Goal: Navigation & Orientation: Find specific page/section

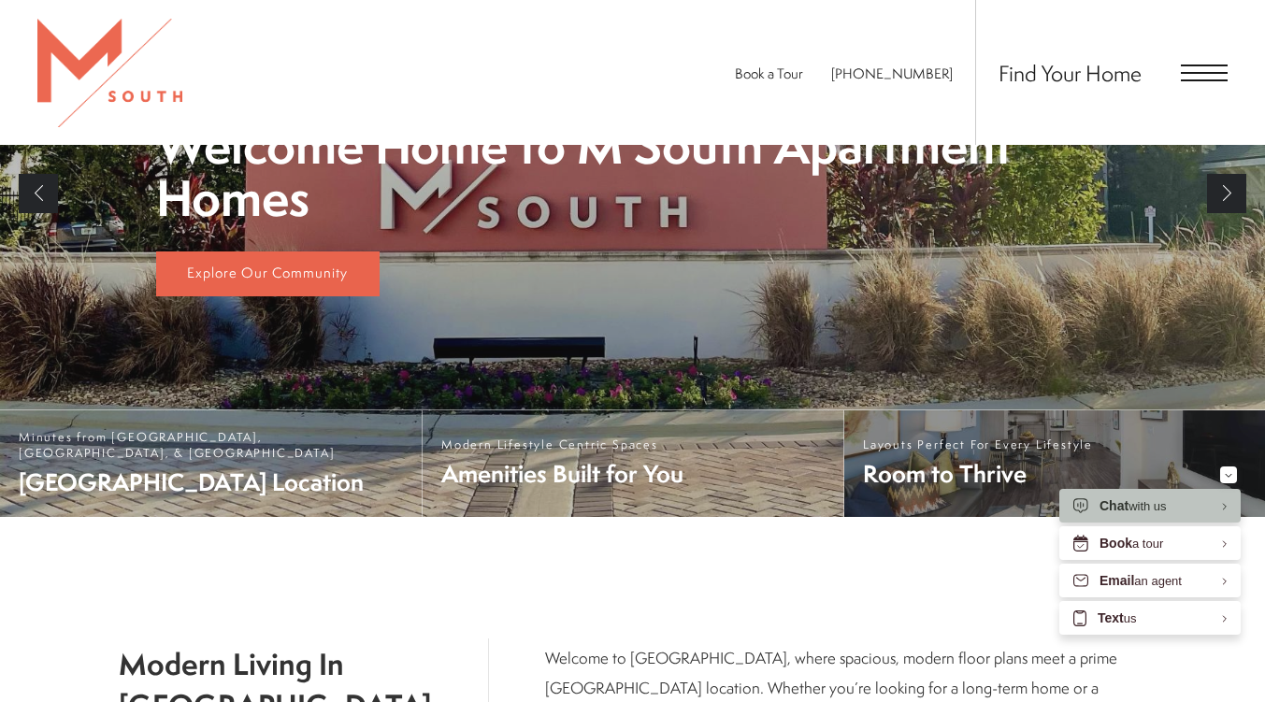
scroll to position [445, 0]
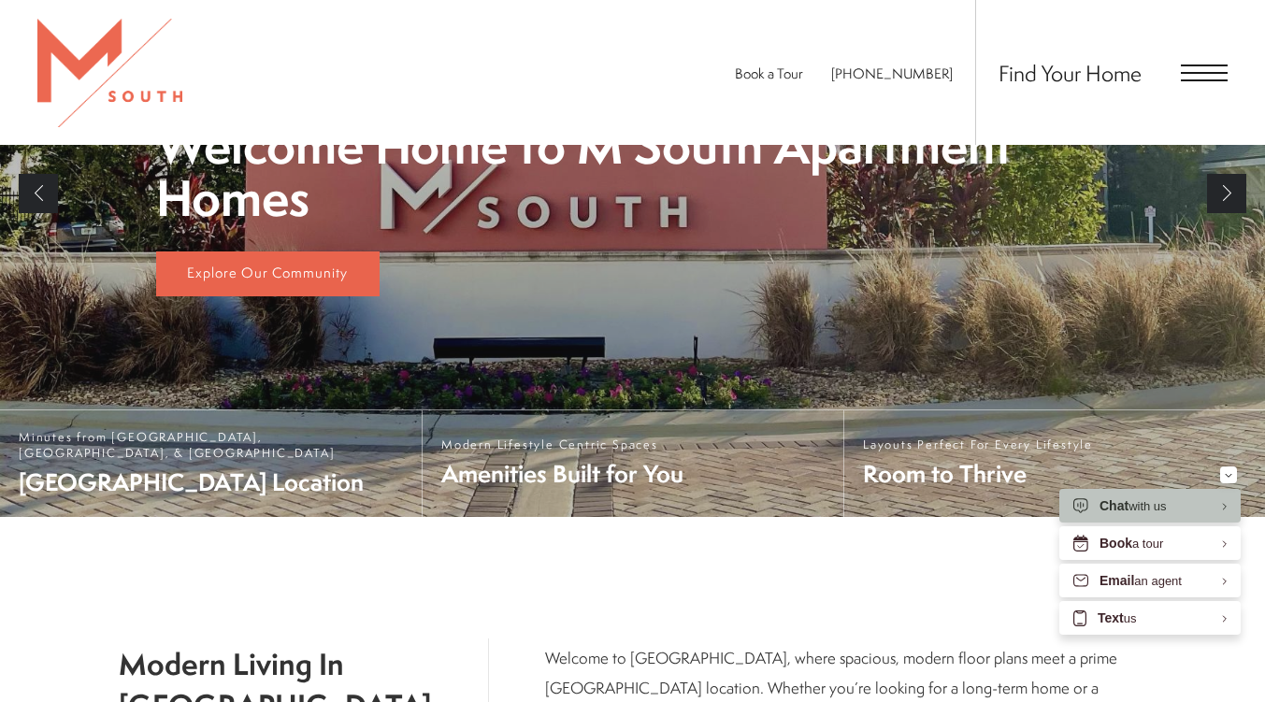
click at [1203, 68] on span "Open Menu" at bounding box center [1204, 73] width 47 height 17
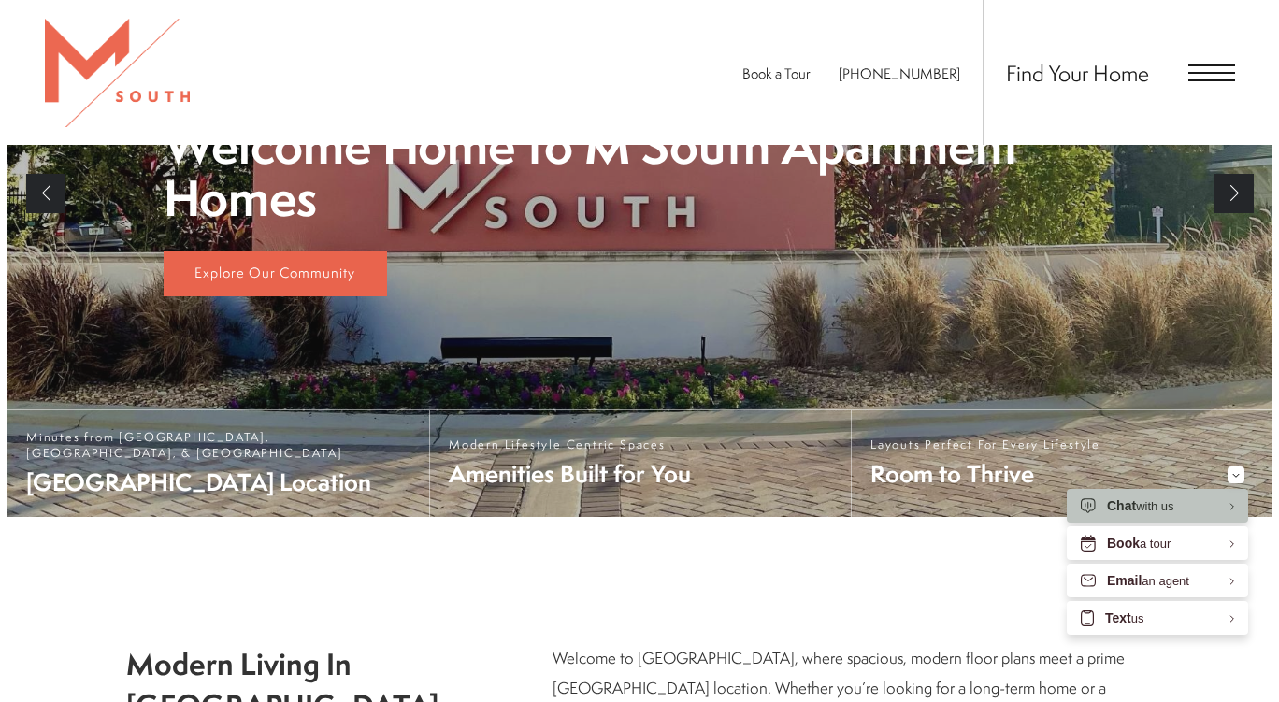
scroll to position [0, 0]
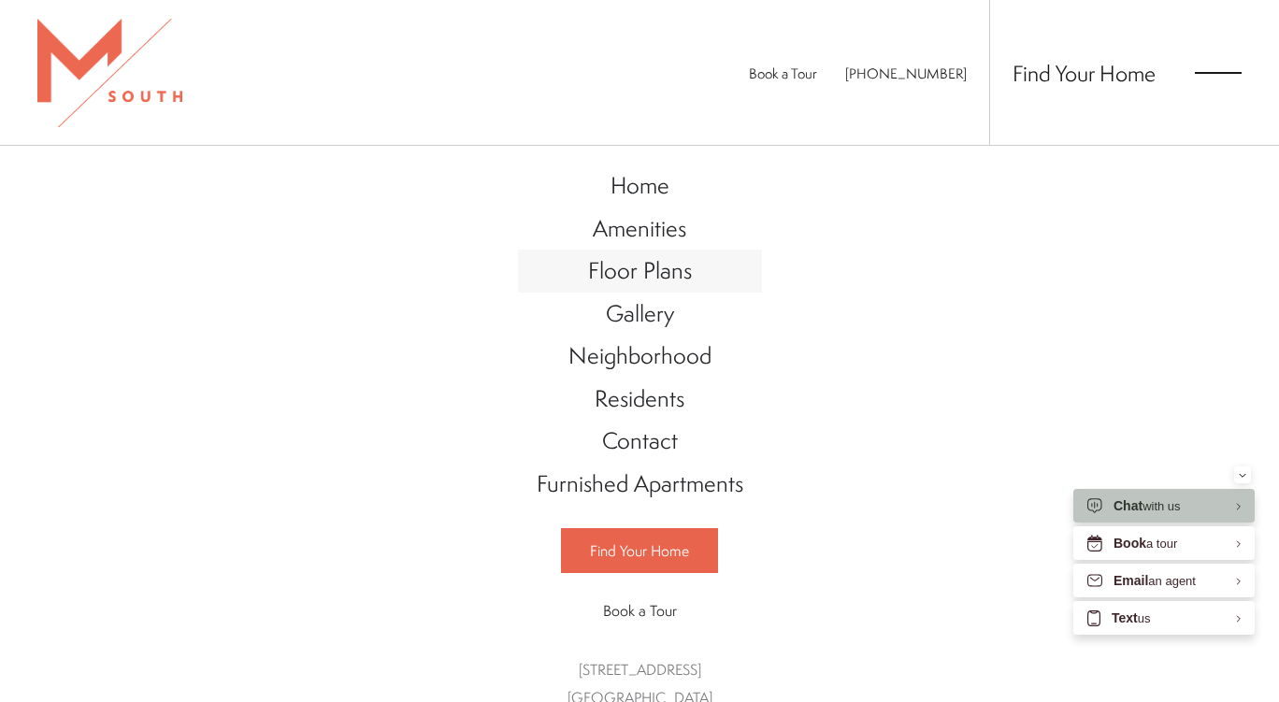
click at [655, 265] on span "Floor Plans" at bounding box center [640, 270] width 104 height 32
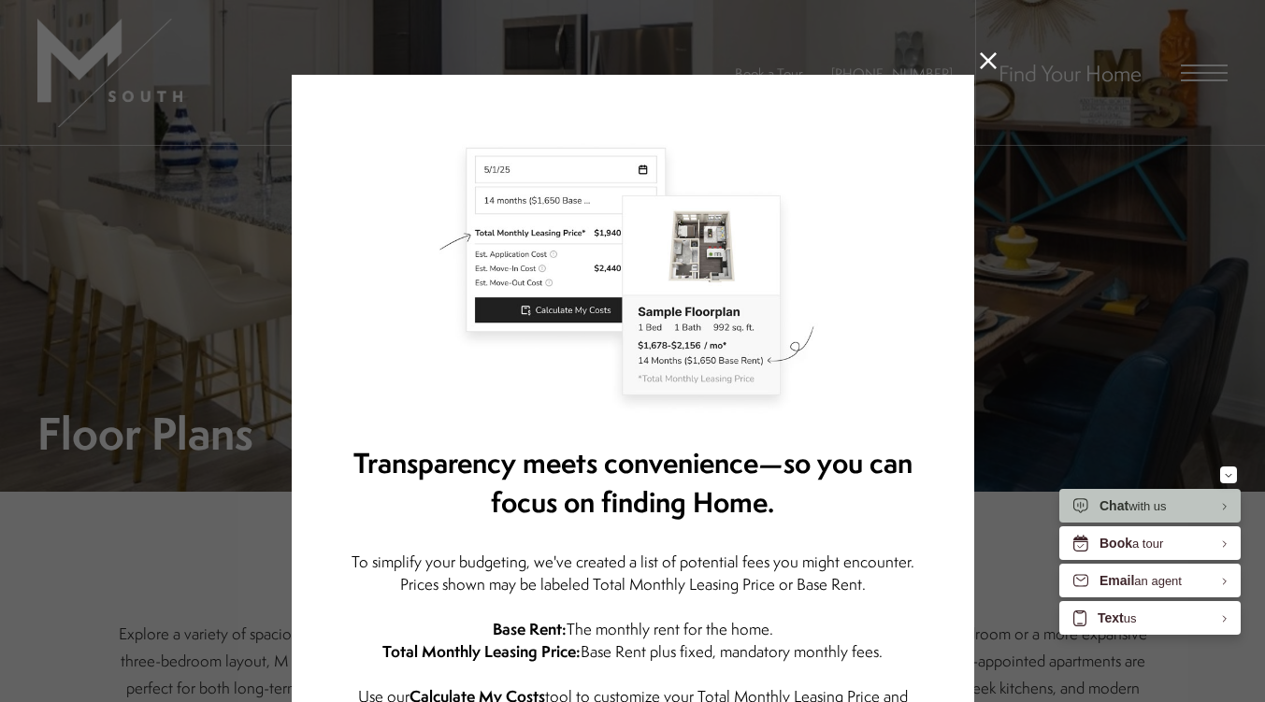
click at [981, 52] on icon at bounding box center [988, 60] width 17 height 17
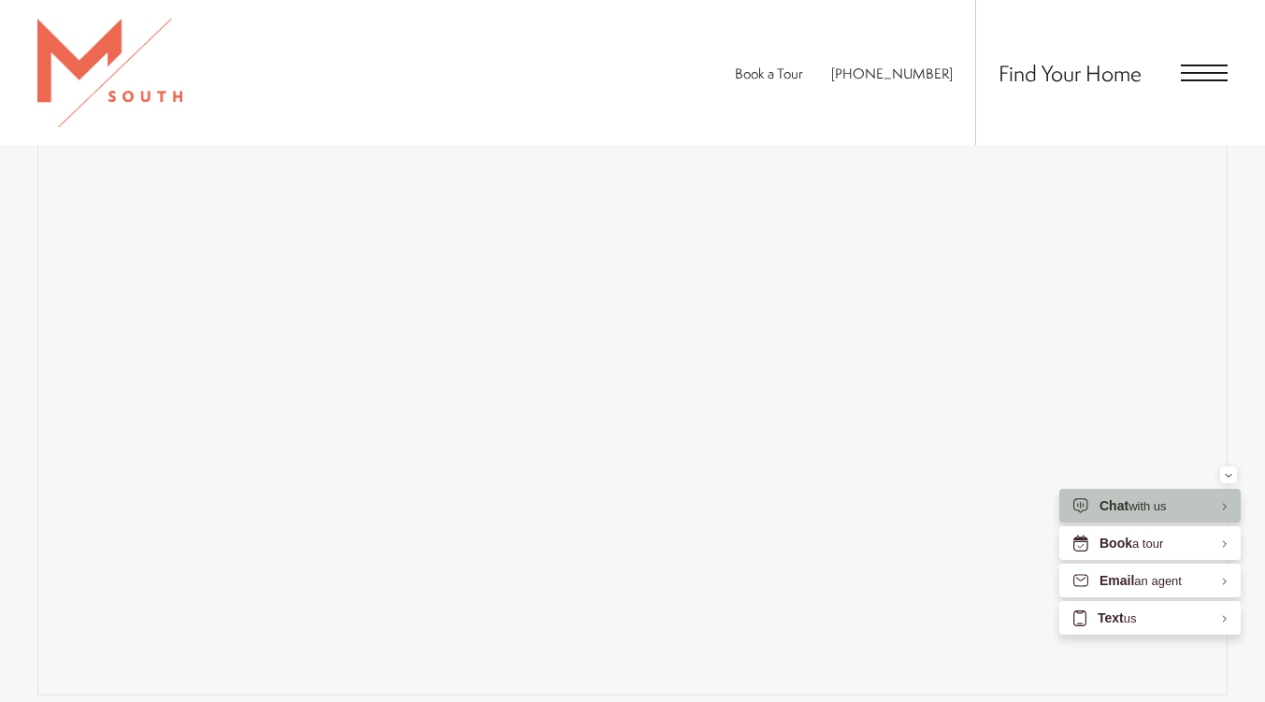
scroll to position [1496, 0]
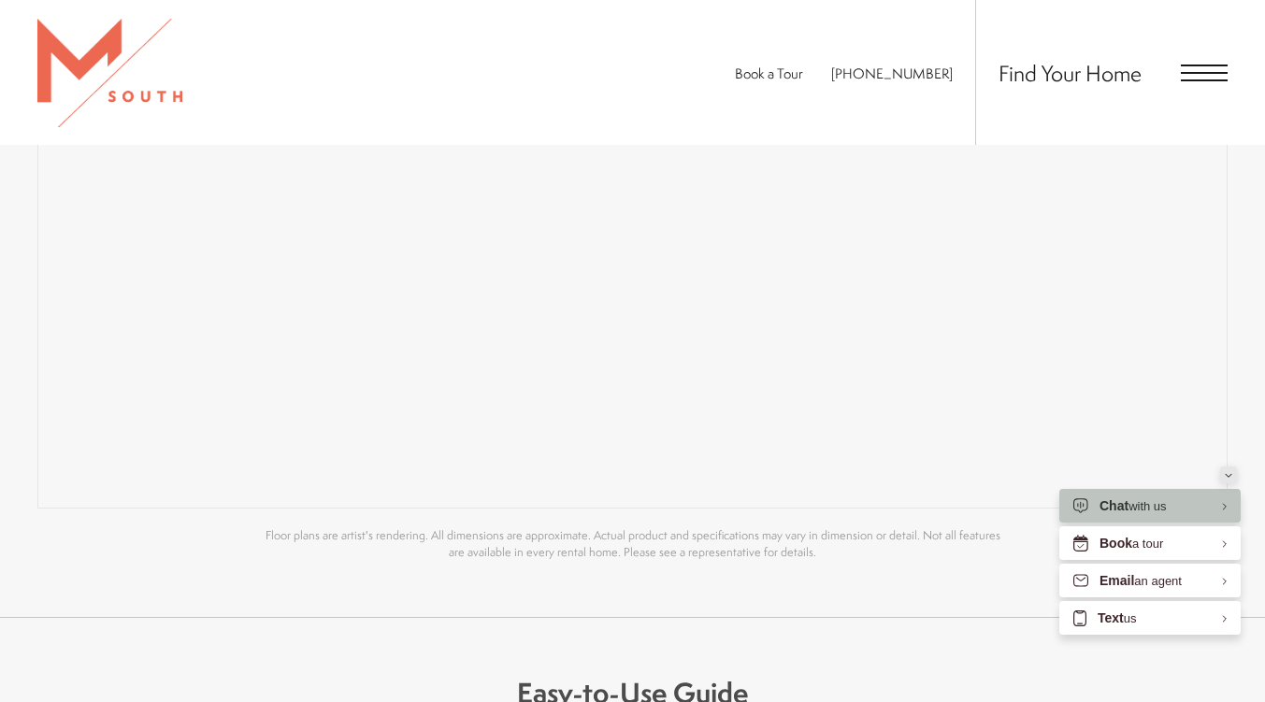
click at [1232, 477] on button "Minimize" at bounding box center [1228, 475] width 17 height 17
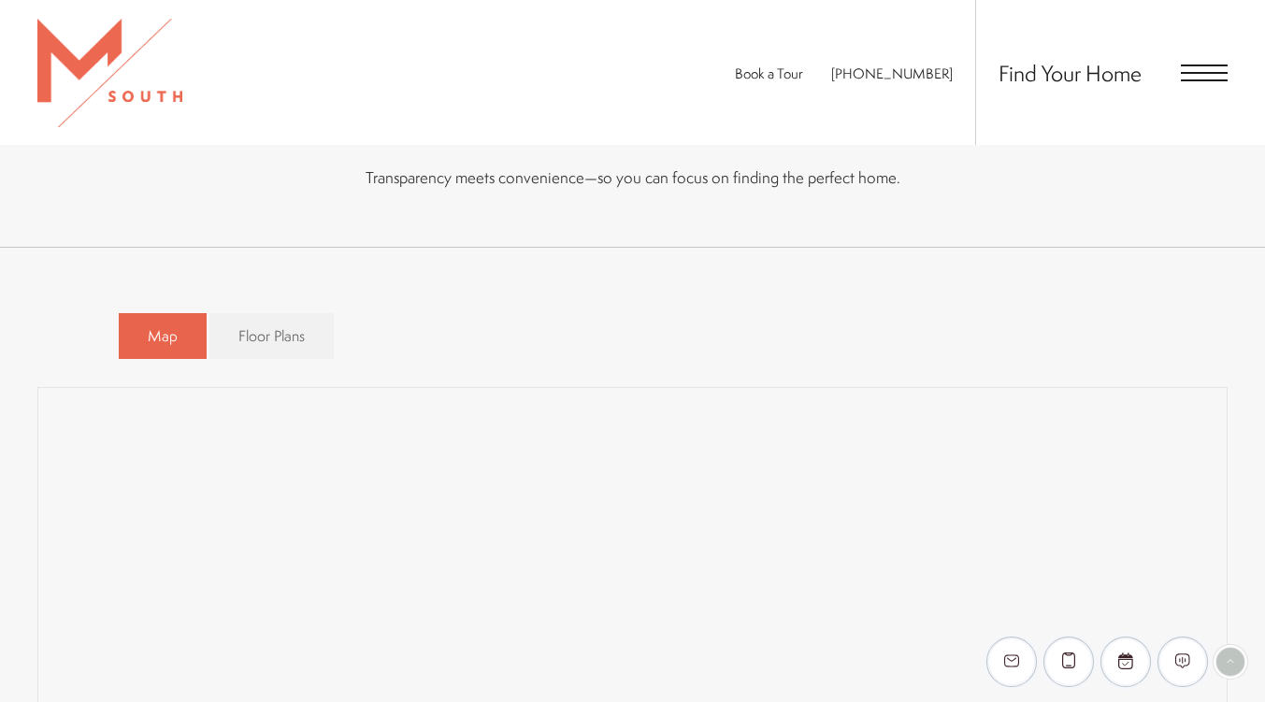
scroll to position [1029, 0]
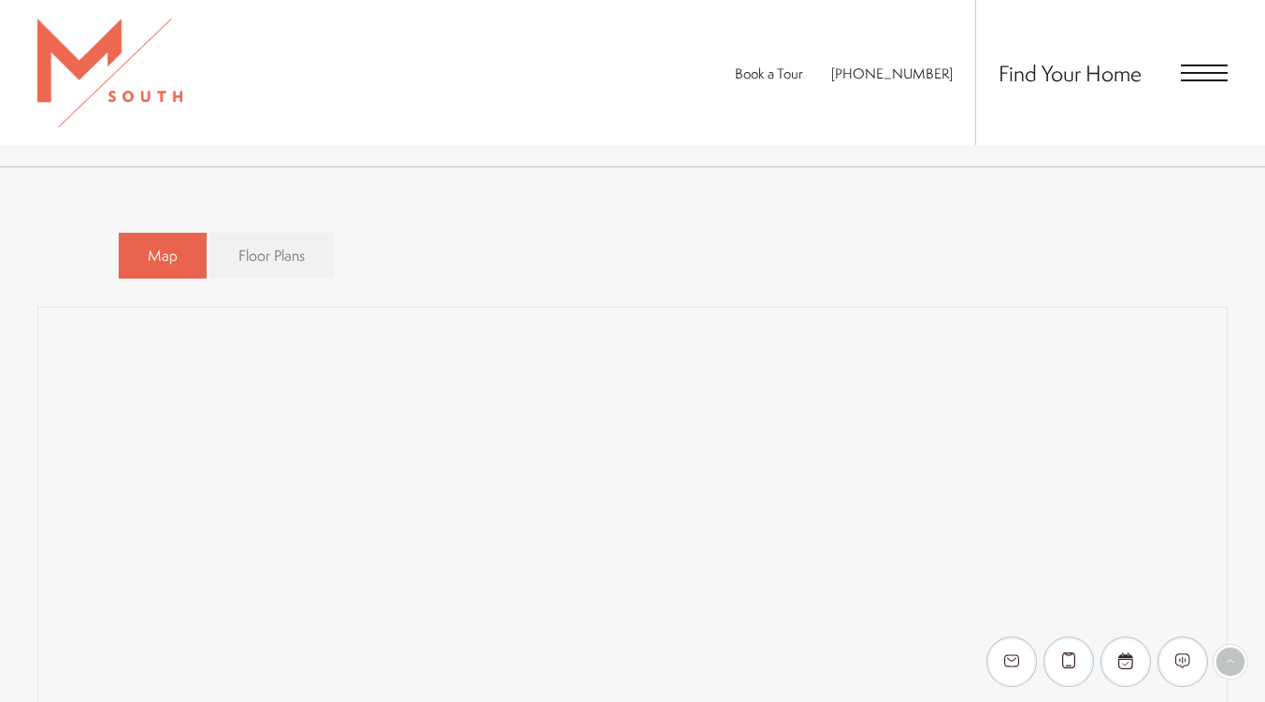
click at [268, 248] on span "Floor Plans" at bounding box center [271, 256] width 66 height 22
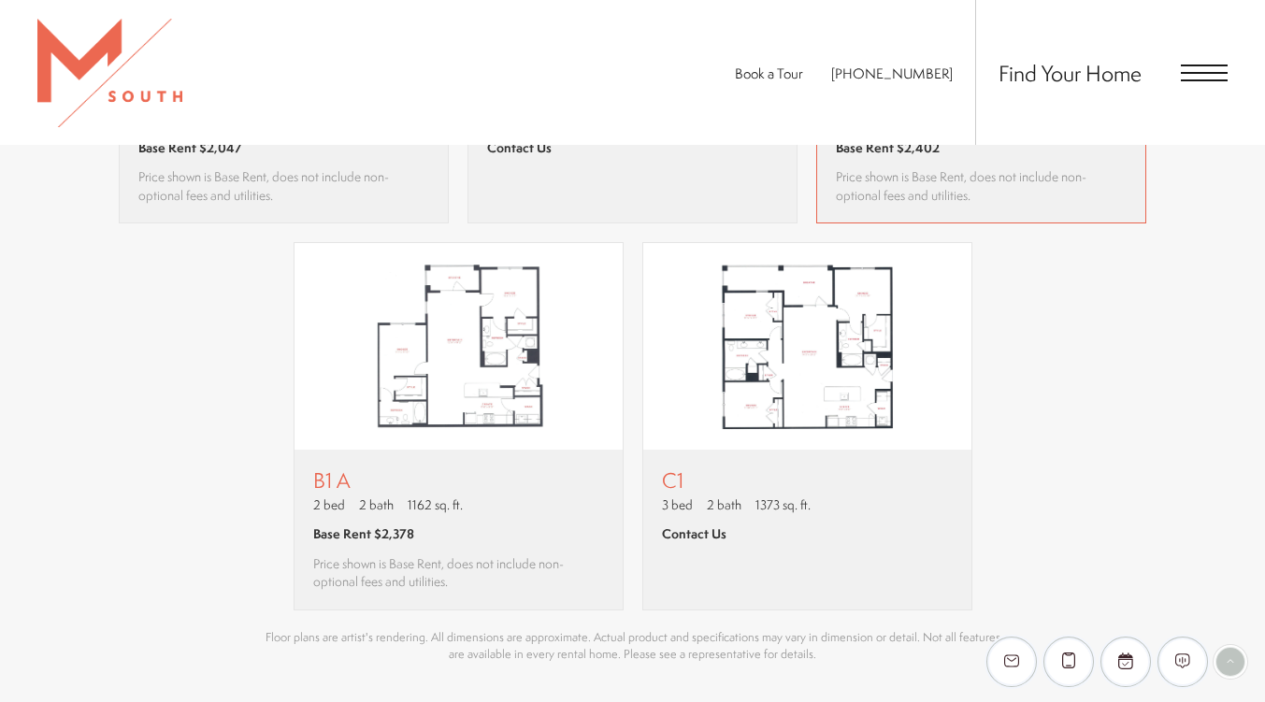
scroll to position [1870, 0]
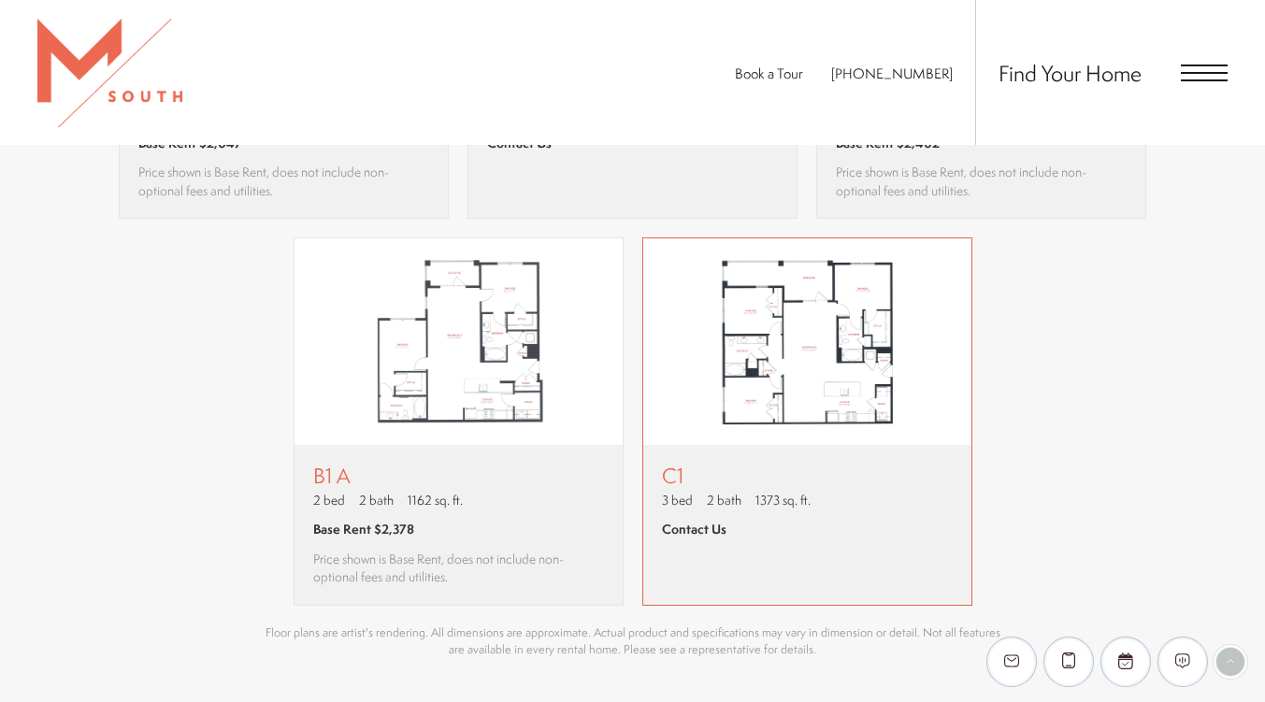
click at [804, 366] on img "View floor plan C1" at bounding box center [807, 341] width 328 height 206
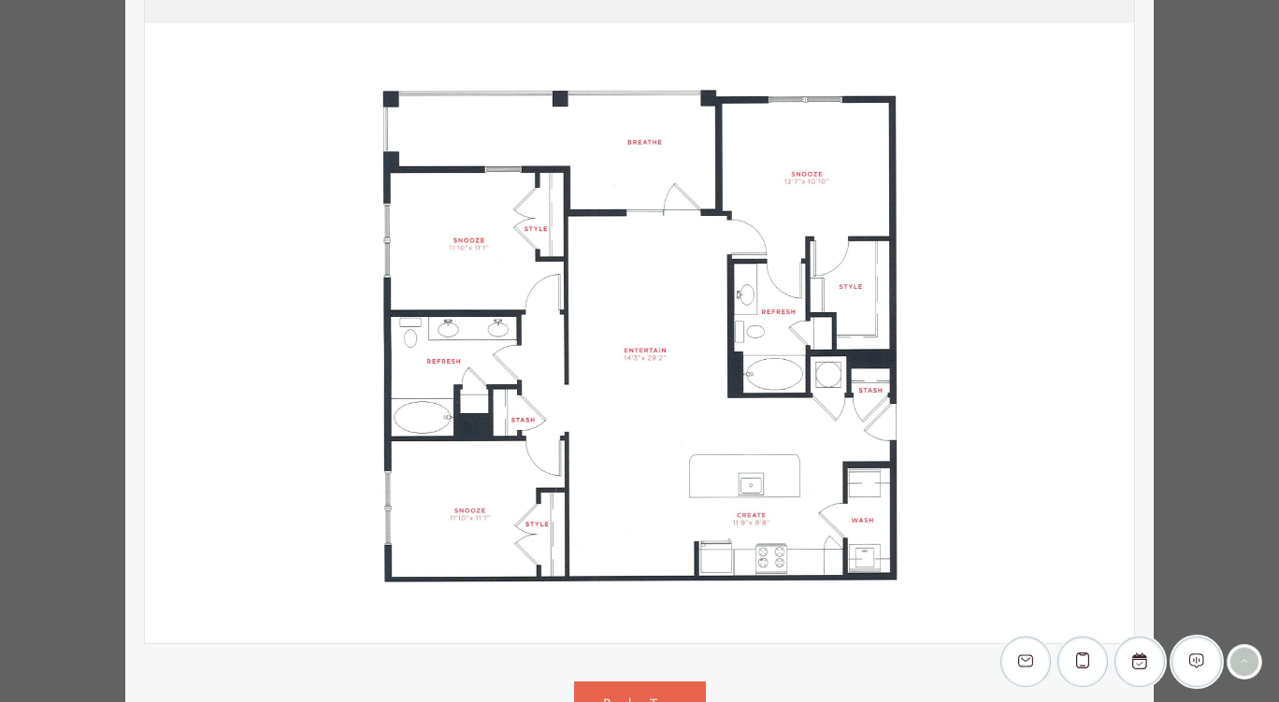
scroll to position [0, 0]
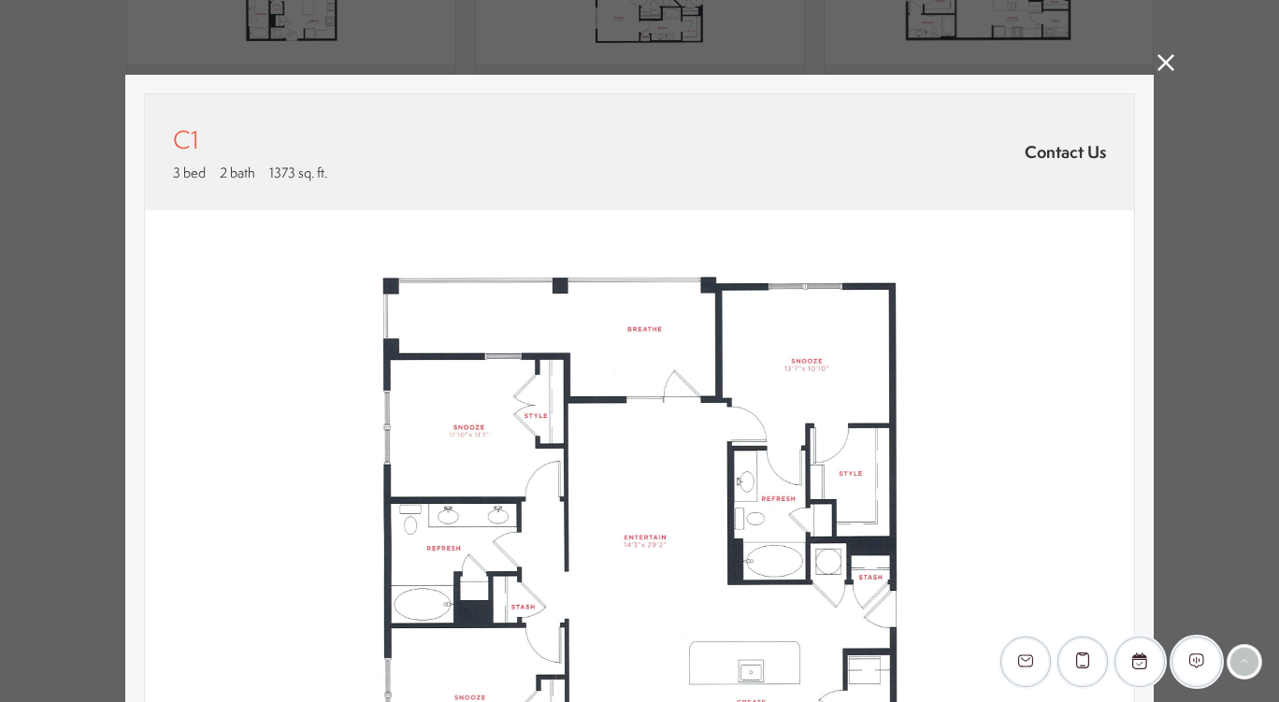
click at [1158, 65] on icon at bounding box center [1166, 62] width 17 height 17
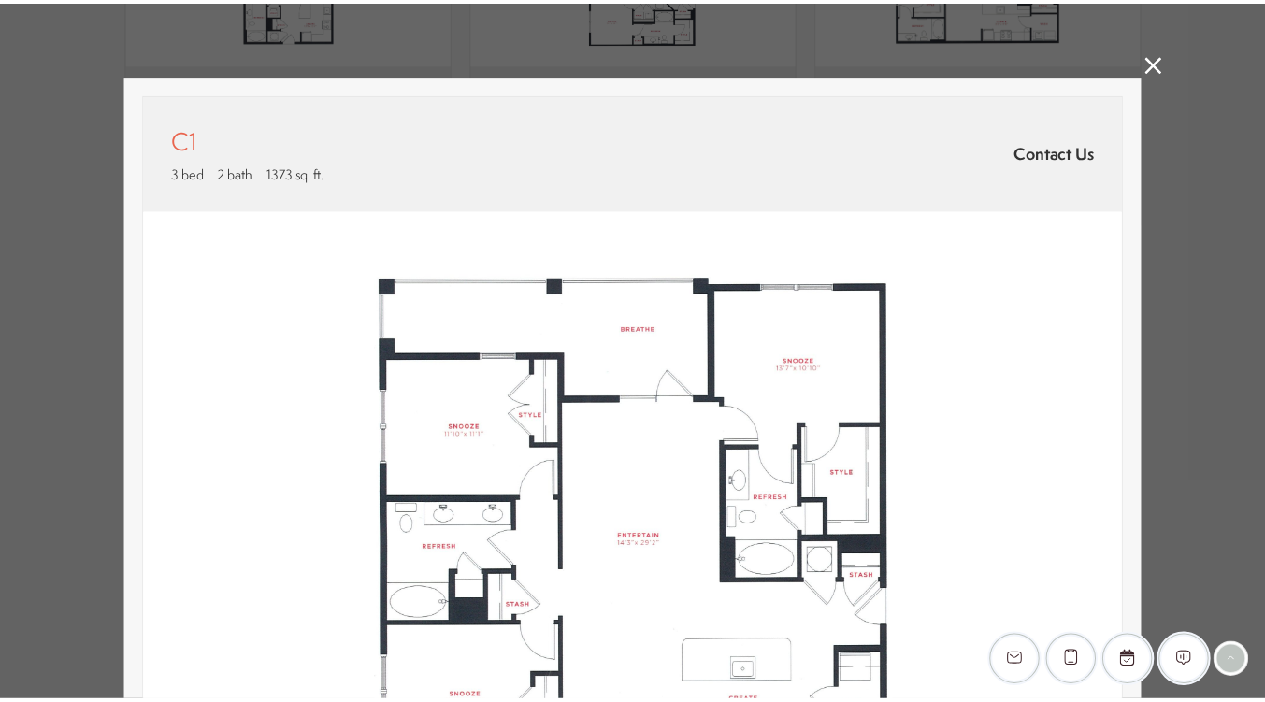
scroll to position [1870, 0]
